Goal: Task Accomplishment & Management: Manage account settings

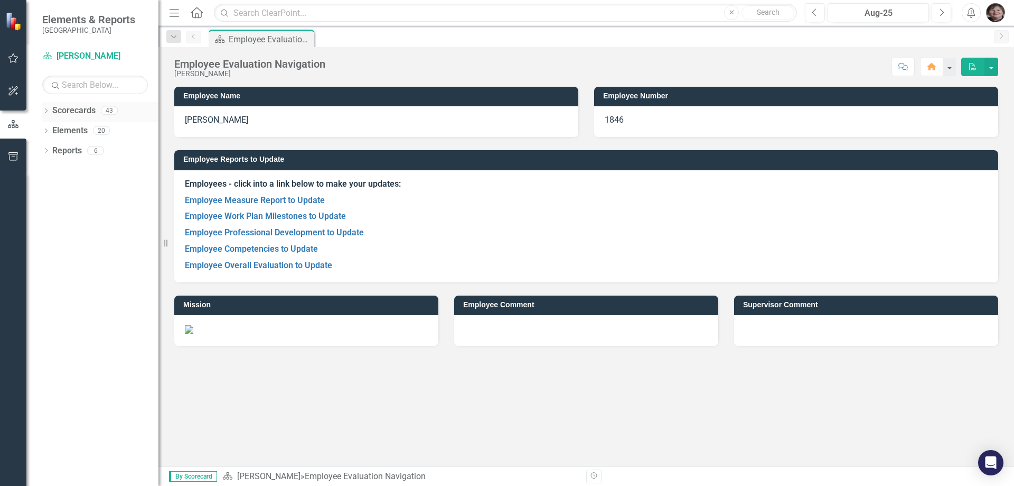
click at [45, 110] on icon "Dropdown" at bounding box center [45, 112] width 7 height 6
click at [55, 132] on icon "Dropdown" at bounding box center [52, 130] width 8 height 6
click at [59, 171] on icon "Dropdown" at bounding box center [62, 170] width 8 height 6
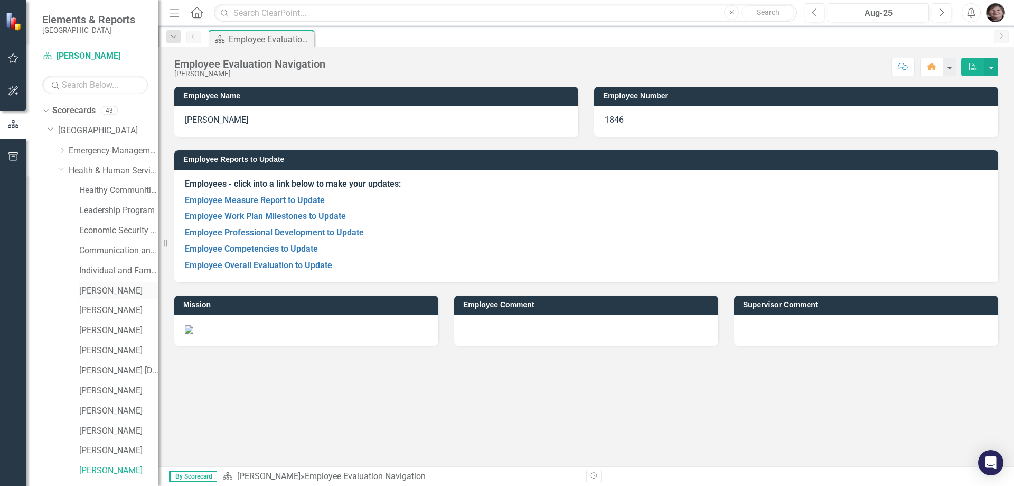
click at [103, 287] on link "[PERSON_NAME]" at bounding box center [118, 291] width 79 height 12
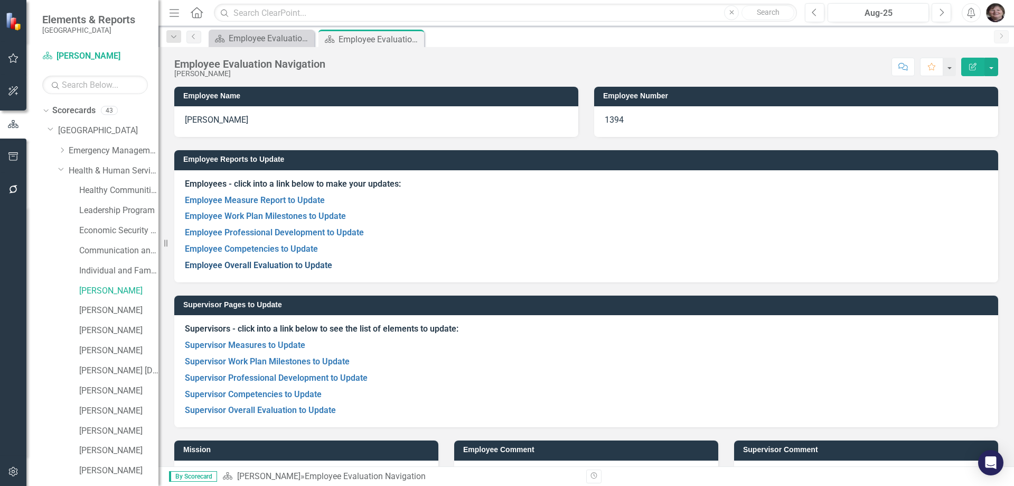
click at [280, 261] on link "Employee Overall Evaluation to Update" at bounding box center [258, 265] width 147 height 10
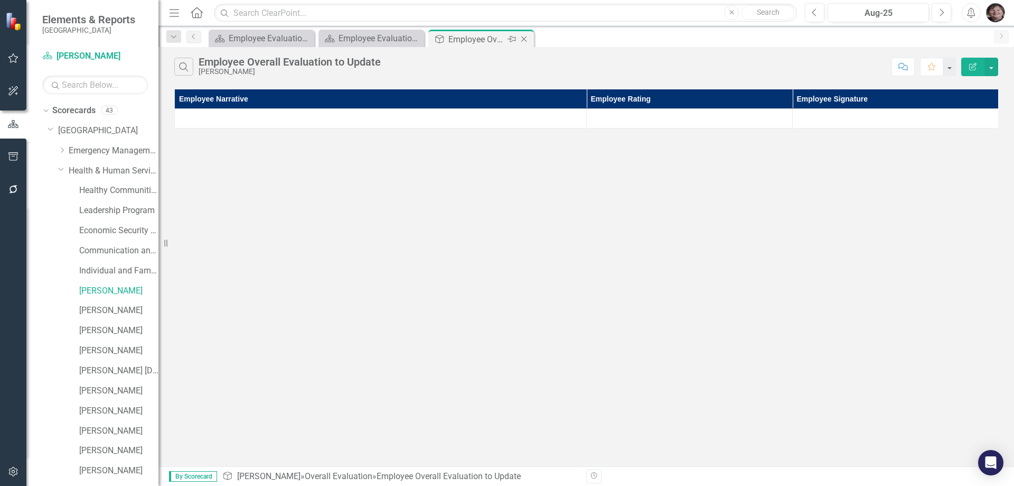
click at [524, 41] on icon "Close" at bounding box center [524, 39] width 11 height 8
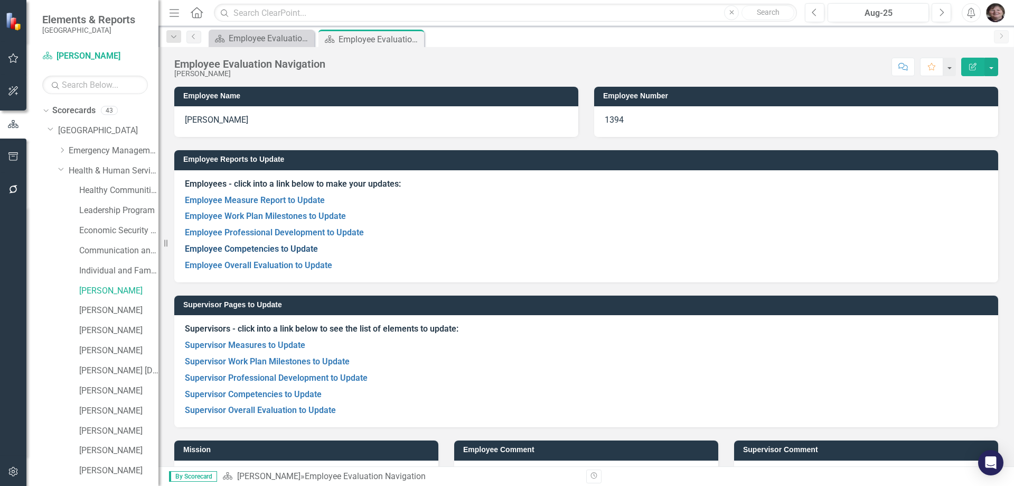
click at [245, 246] on link "Employee Competencies to Update" at bounding box center [251, 249] width 133 height 10
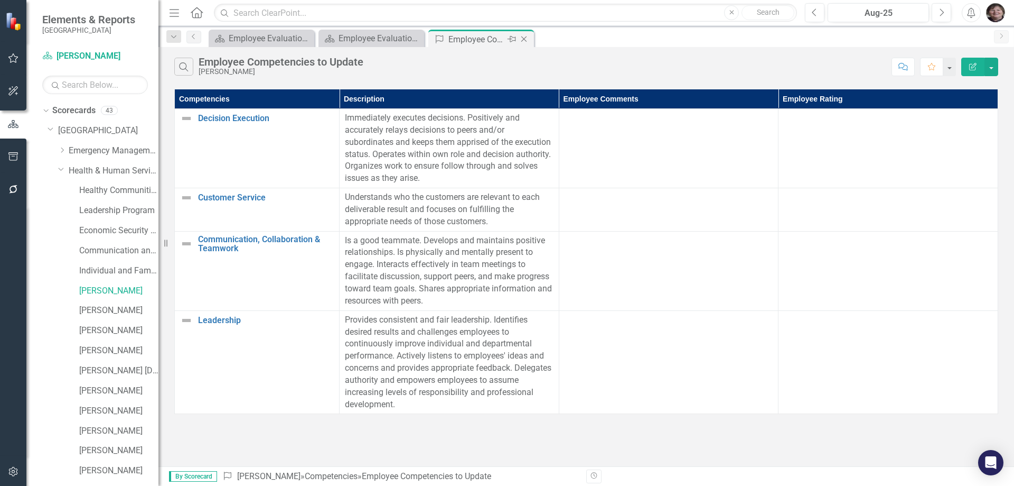
click at [522, 35] on icon "Close" at bounding box center [524, 39] width 11 height 8
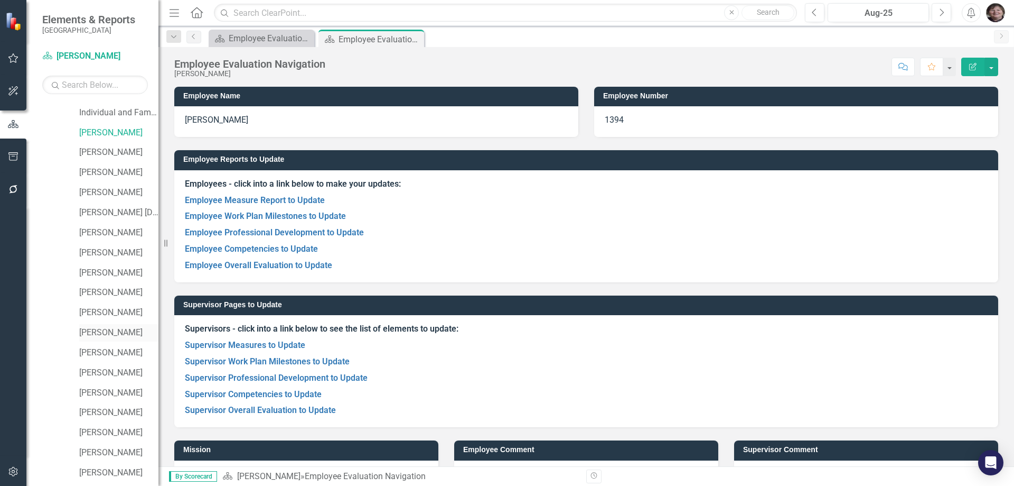
scroll to position [158, 0]
click at [105, 268] on link "[PERSON_NAME]" at bounding box center [118, 272] width 79 height 12
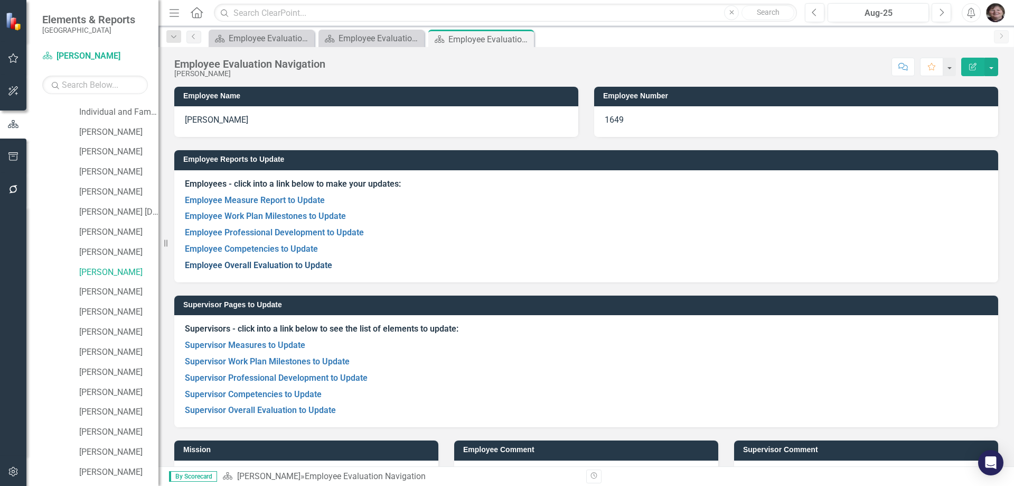
click at [298, 269] on link "Employee Overall Evaluation to Update" at bounding box center [258, 265] width 147 height 10
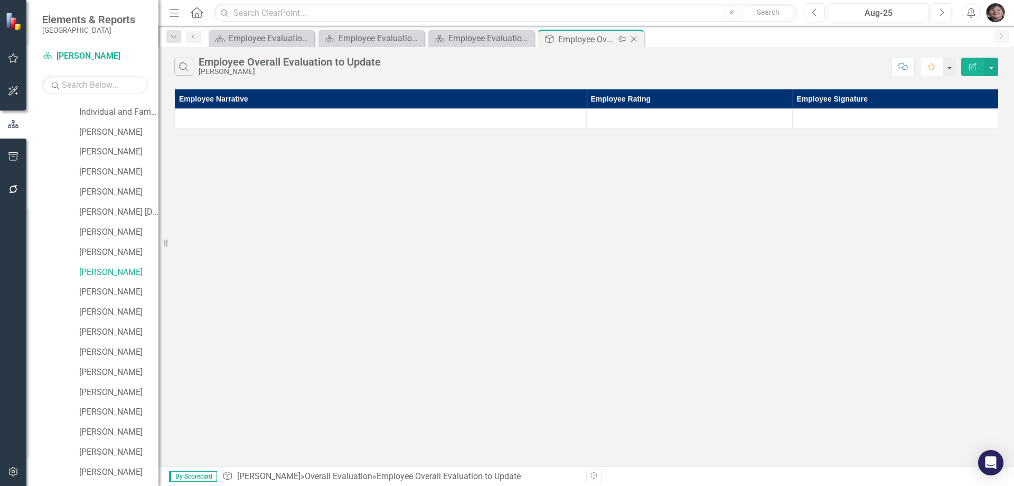
click at [634, 35] on icon "Close" at bounding box center [634, 39] width 11 height 8
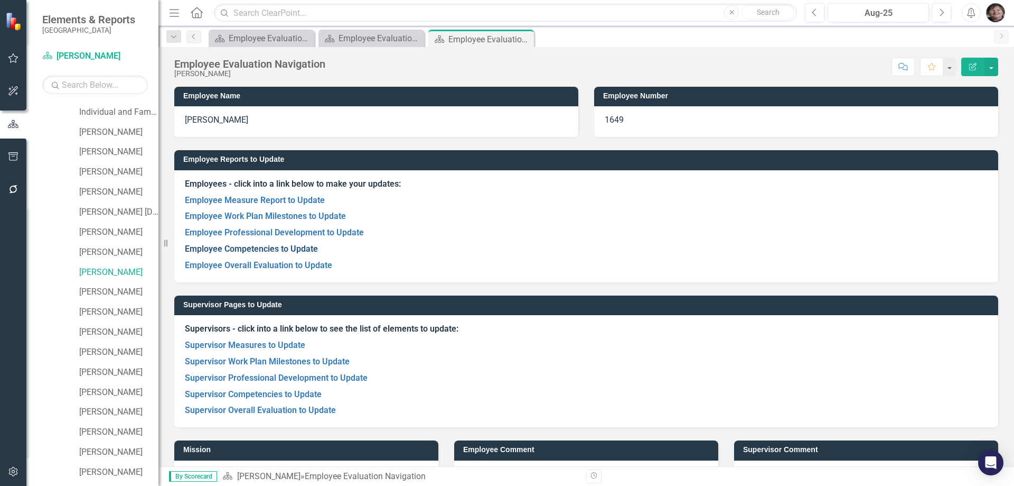
click at [301, 250] on link "Employee Competencies to Update" at bounding box center [251, 249] width 133 height 10
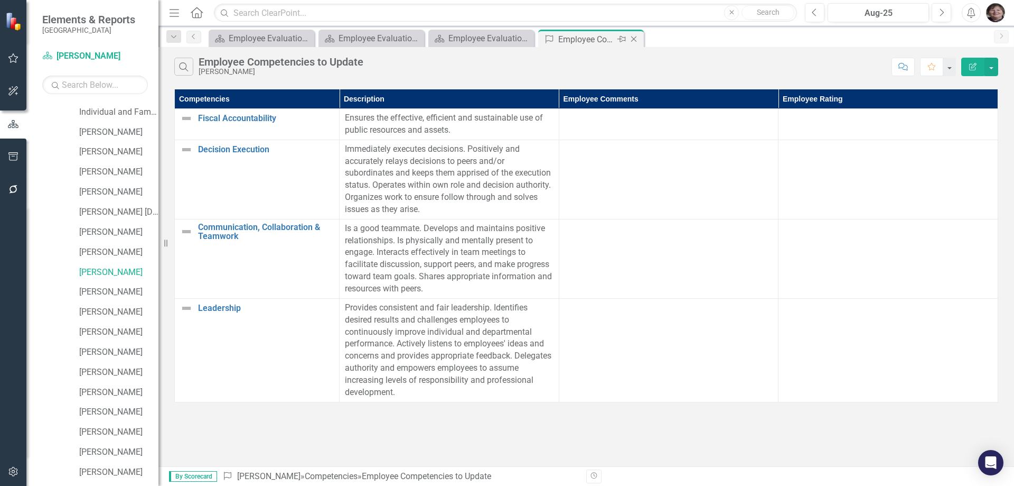
click at [632, 41] on icon at bounding box center [634, 39] width 6 height 6
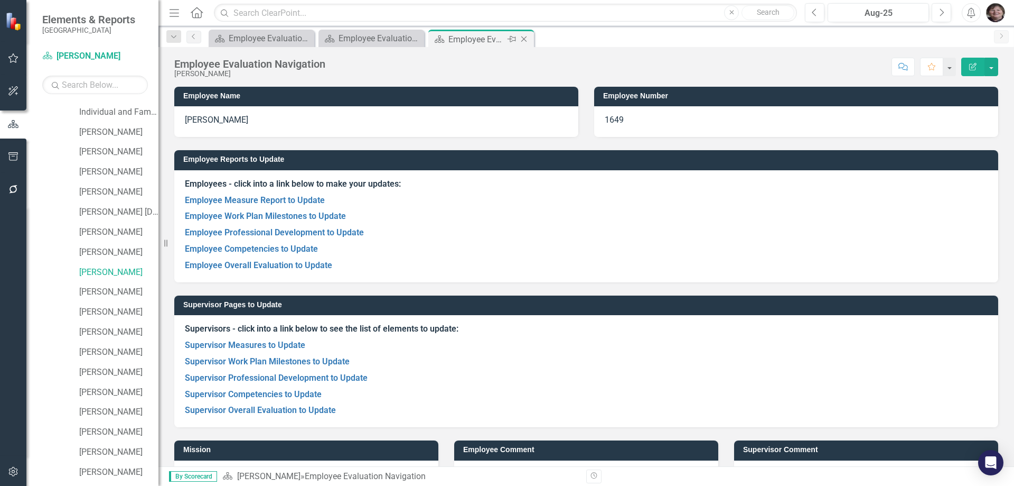
click at [526, 39] on icon "Close" at bounding box center [524, 39] width 11 height 8
click at [412, 39] on icon "Close" at bounding box center [414, 39] width 11 height 8
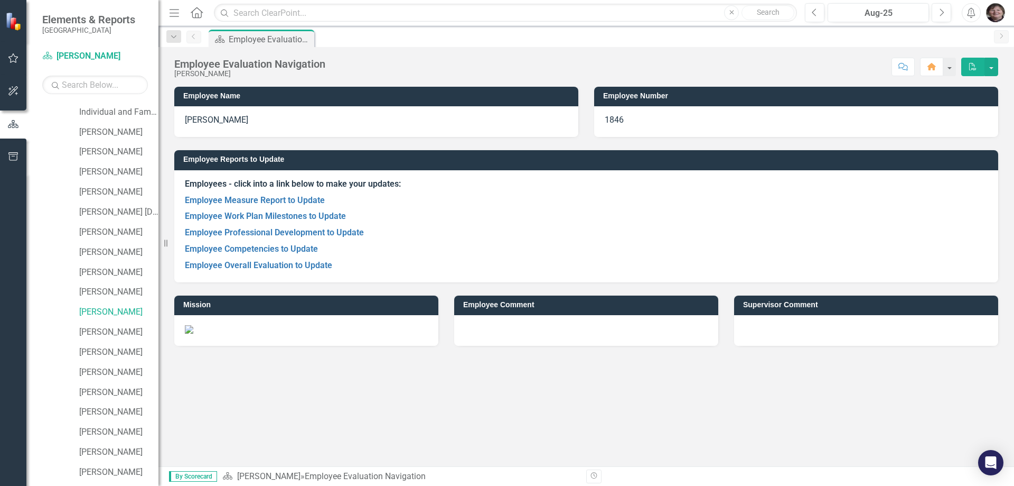
click at [996, 11] on img "button" at bounding box center [995, 12] width 19 height 19
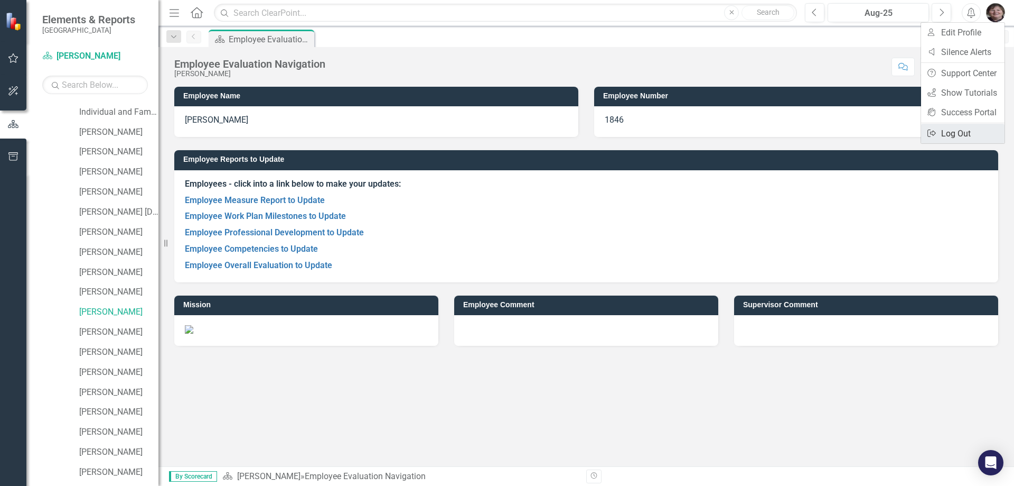
click at [949, 134] on link "Logout Log Out" at bounding box center [962, 134] width 83 height 20
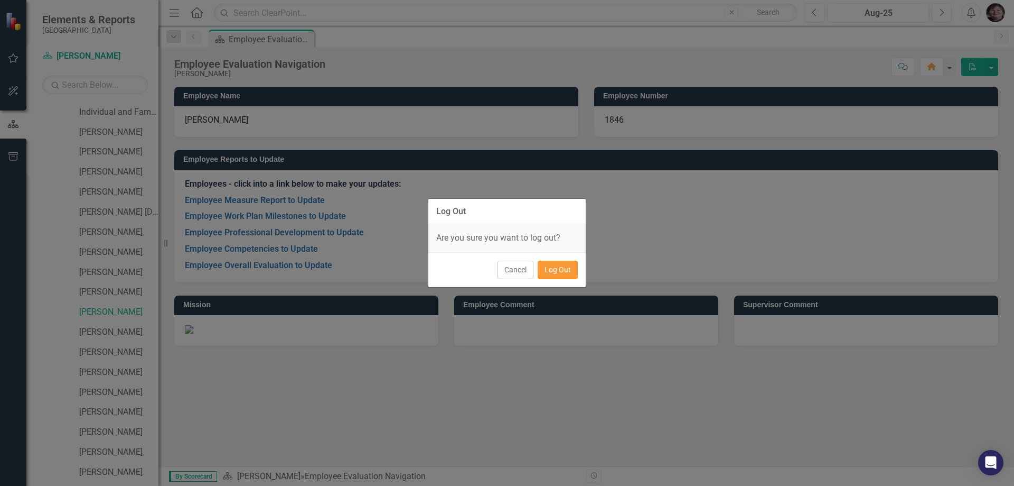
click at [564, 267] on button "Log Out" at bounding box center [558, 269] width 40 height 18
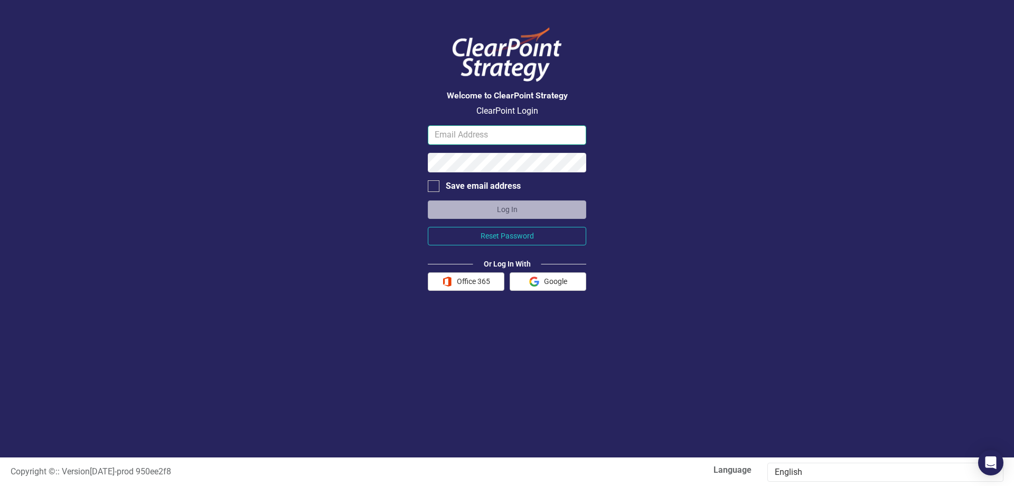
type input "[EMAIL_ADDRESS][DOMAIN_NAME]"
